Goal: Task Accomplishment & Management: Manage account settings

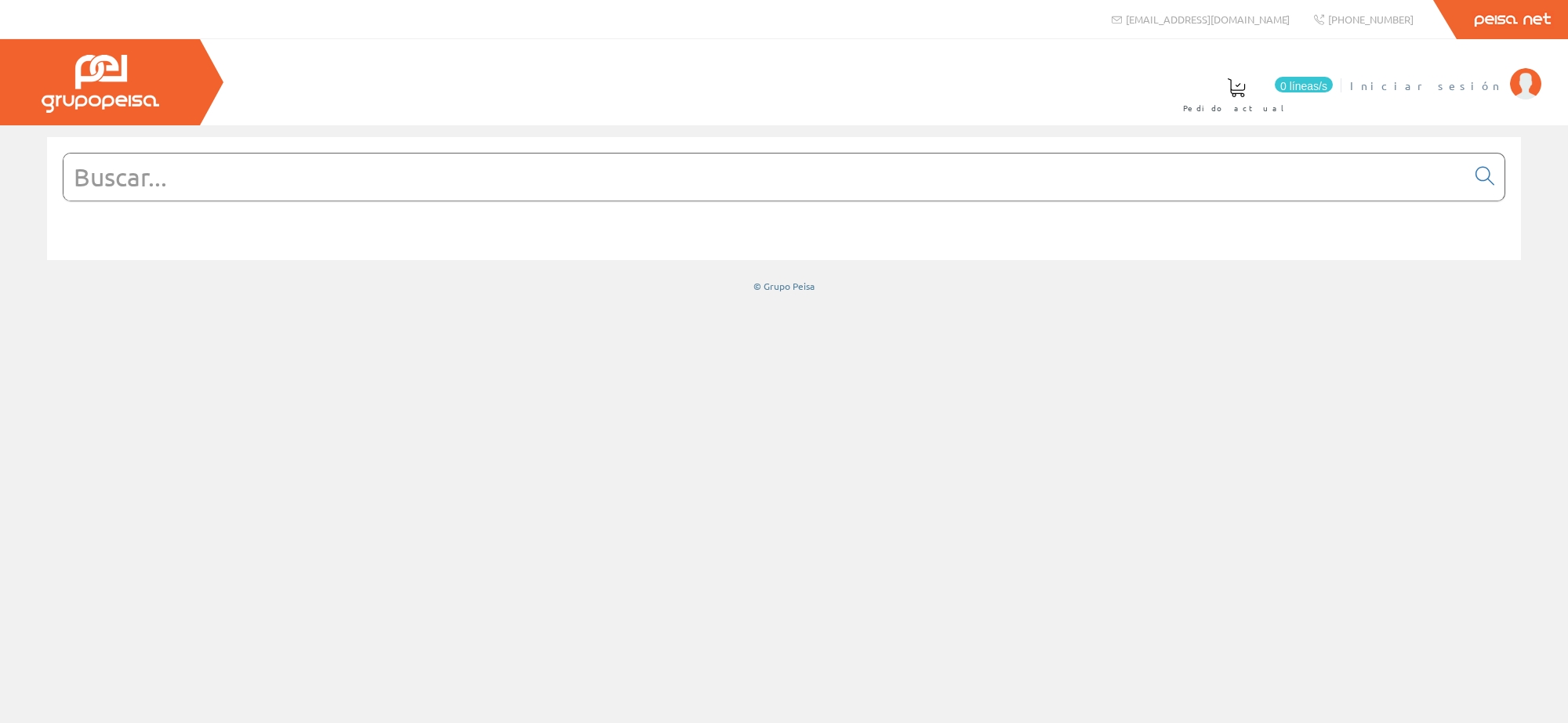
click at [1483, 90] on font "Iniciar sesión" at bounding box center [1427, 85] width 152 height 14
click at [1488, 89] on span "Iniciar sesión" at bounding box center [1427, 85] width 152 height 16
